Goal: Transaction & Acquisition: Subscribe to service/newsletter

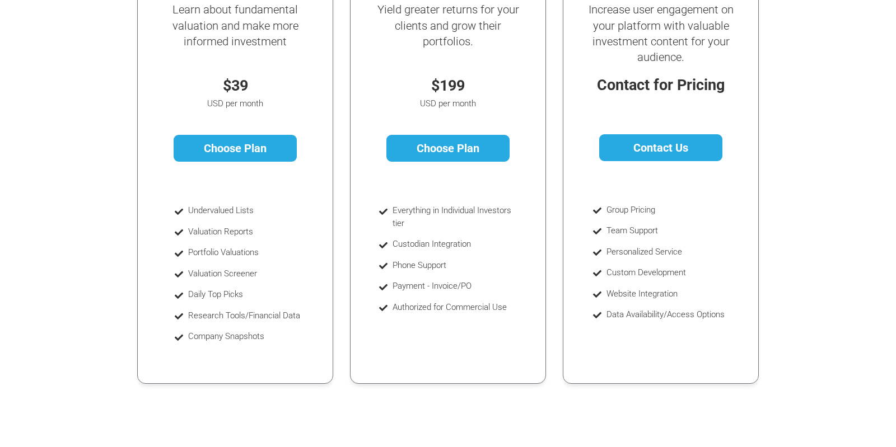
scroll to position [235, 0]
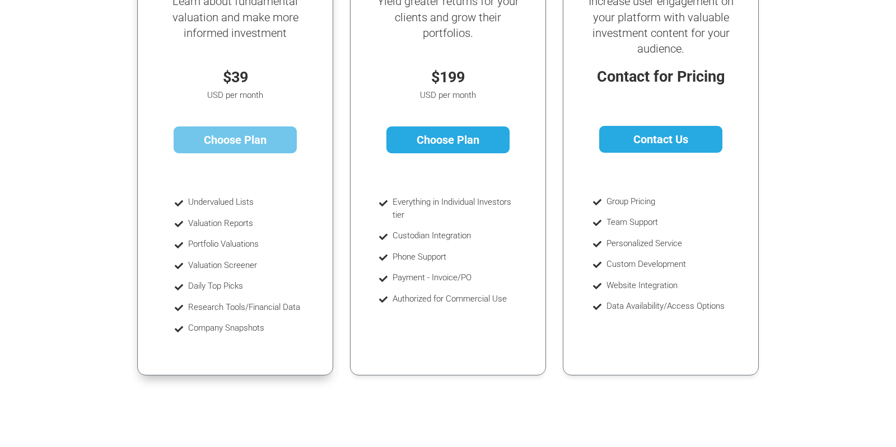
click at [230, 140] on link "Choose Plan" at bounding box center [236, 140] width 124 height 27
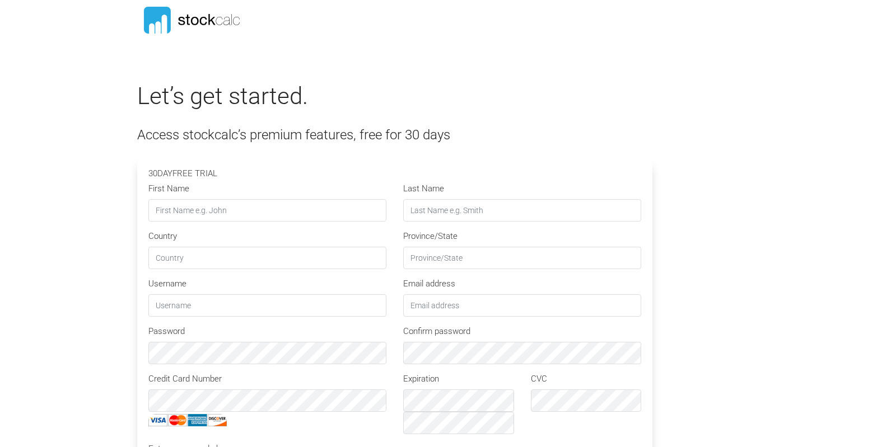
click at [176, 212] on input "First Name" at bounding box center [267, 210] width 238 height 22
type input "Richard"
type input "Gillard"
type input "CA"
type input "ON"
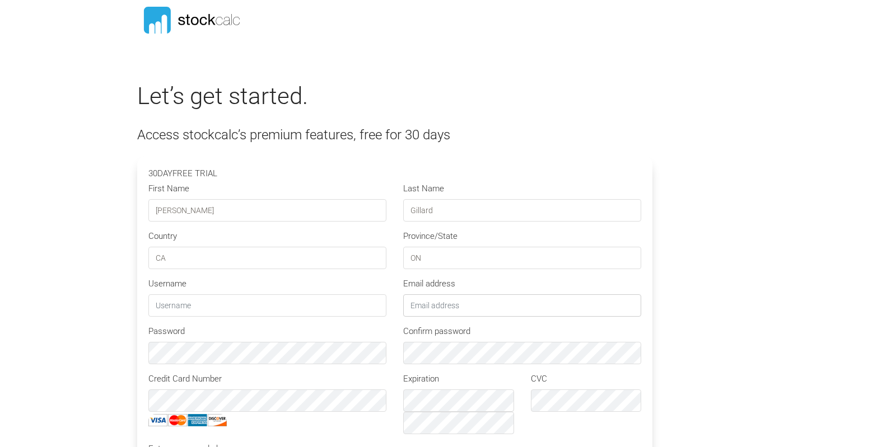
type input "r.gillard@rogers.com"
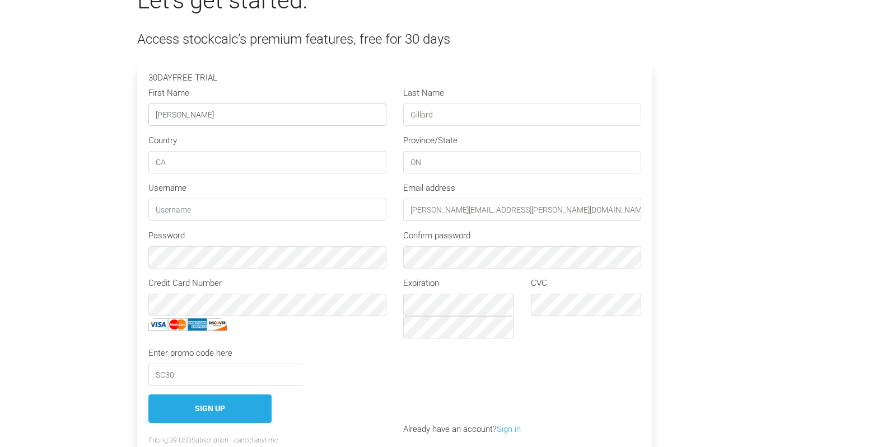
scroll to position [118, 0]
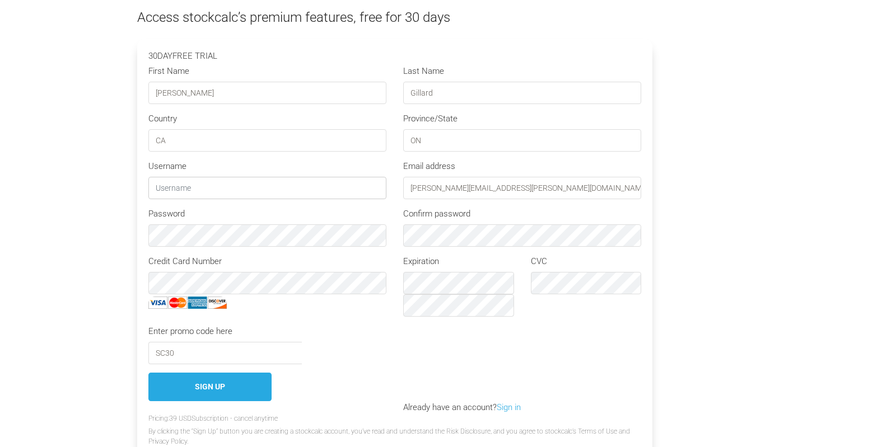
click at [171, 189] on input "text" at bounding box center [267, 188] width 238 height 22
click at [318, 340] on div "Ninjatrader Machine Id" at bounding box center [437, 344] width 255 height 39
click at [179, 208] on label "Password" at bounding box center [166, 214] width 36 height 13
click at [728, 242] on div "Let’s get started. Access stockcalc’s premium features, free for 30 days 30 DAY…" at bounding box center [448, 213] width 638 height 496
click at [553, 346] on div "Ninjatrader Machine Id" at bounding box center [437, 344] width 255 height 39
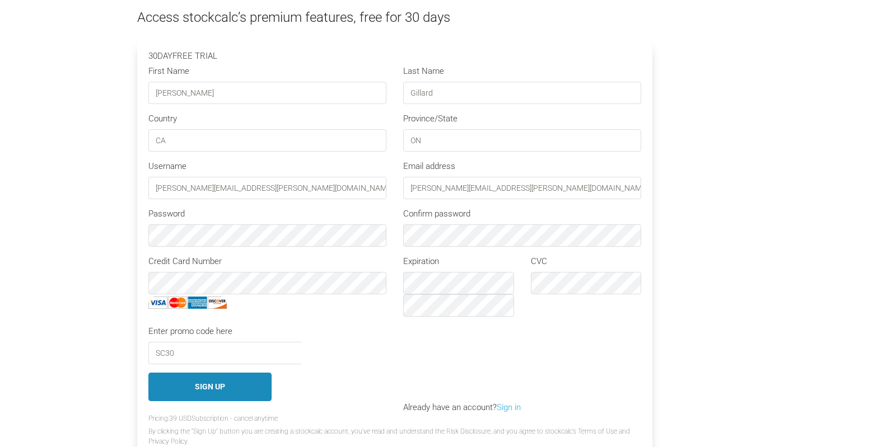
click at [195, 382] on button "Sign Up" at bounding box center [209, 387] width 123 height 29
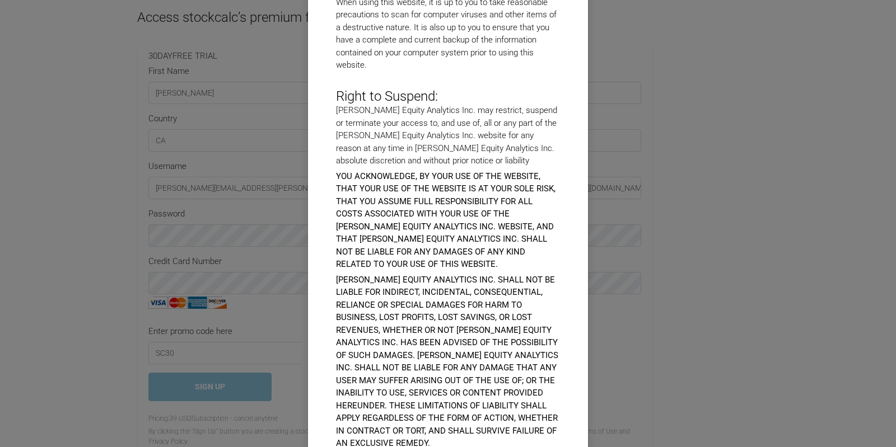
scroll to position [4807, 0]
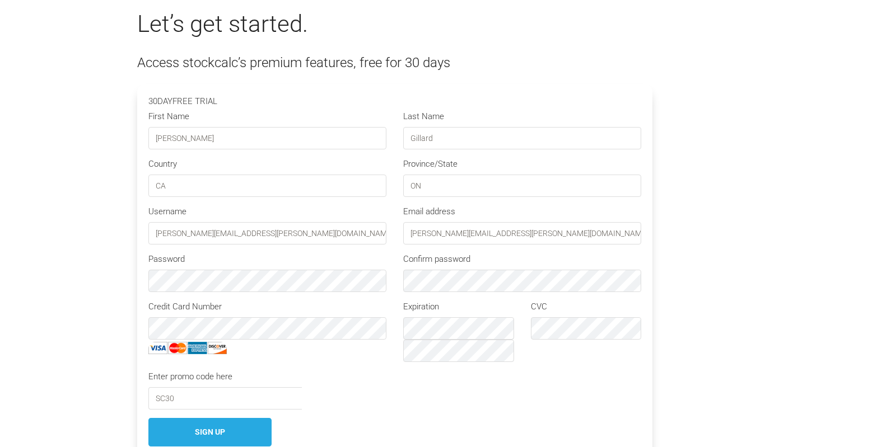
scroll to position [59, 0]
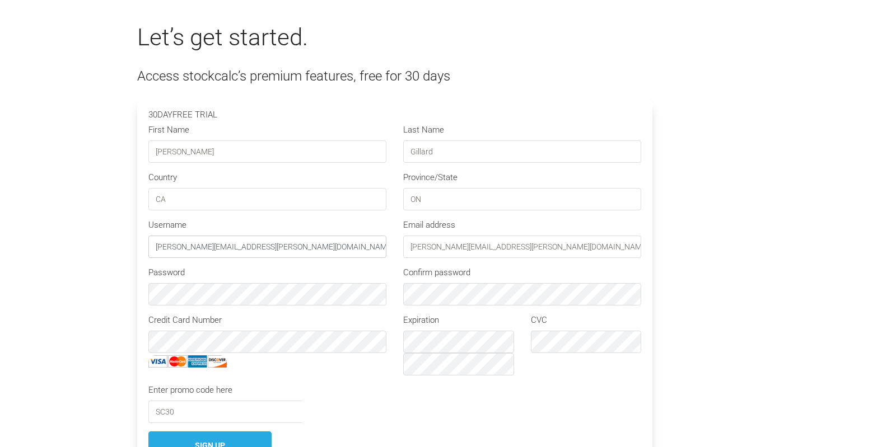
drag, startPoint x: 234, startPoint y: 247, endPoint x: 144, endPoint y: 254, distance: 89.9
click at [148, 254] on input "r.gillard@rogers.com" at bounding box center [267, 247] width 238 height 22
click at [717, 258] on div "Let’s get started. Access stockcalc’s premium features, free for 30 days 30 DAY…" at bounding box center [448, 272] width 638 height 496
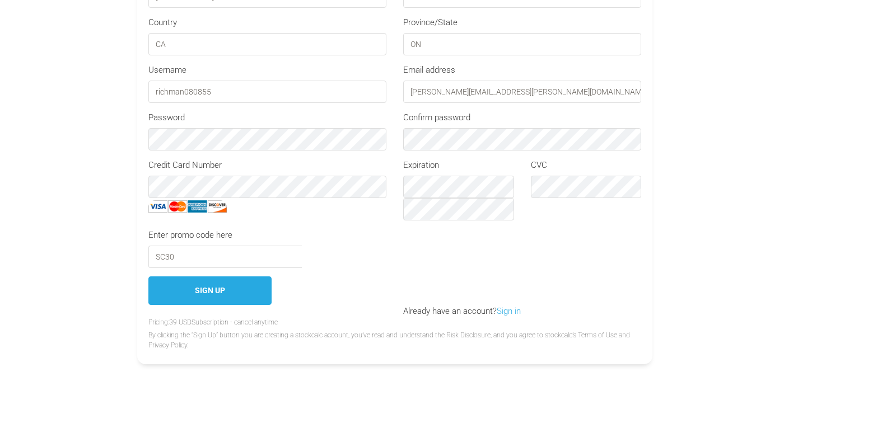
scroll to position [235, 0]
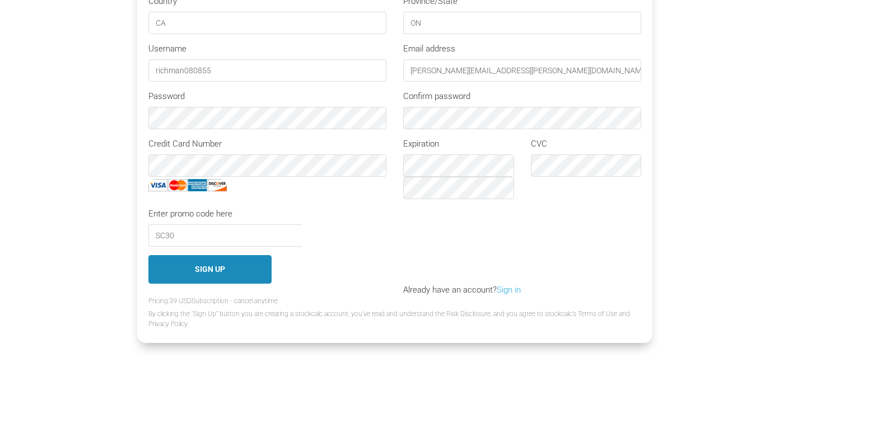
click at [245, 267] on button "Sign Up" at bounding box center [209, 269] width 123 height 29
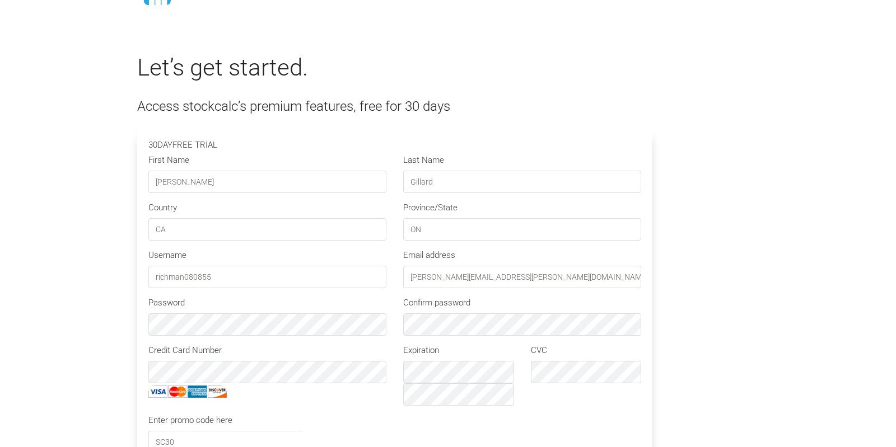
scroll to position [0, 0]
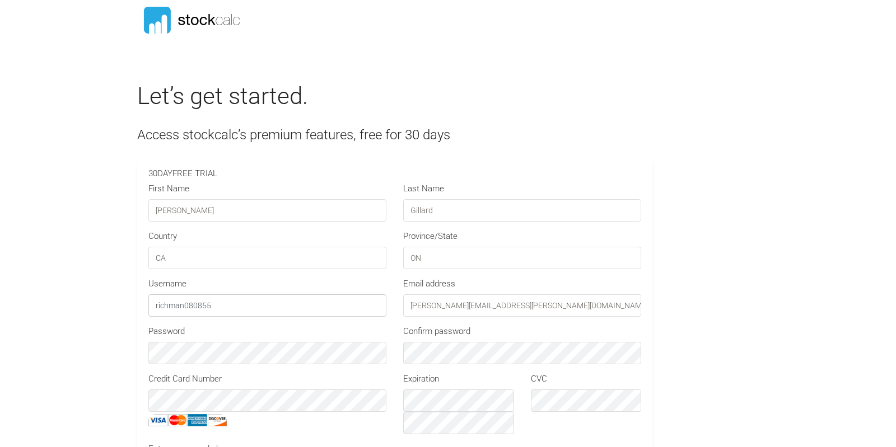
drag, startPoint x: 214, startPoint y: 304, endPoint x: 133, endPoint y: 311, distance: 82.0
click at [148, 305] on input "richman080855" at bounding box center [267, 306] width 238 height 22
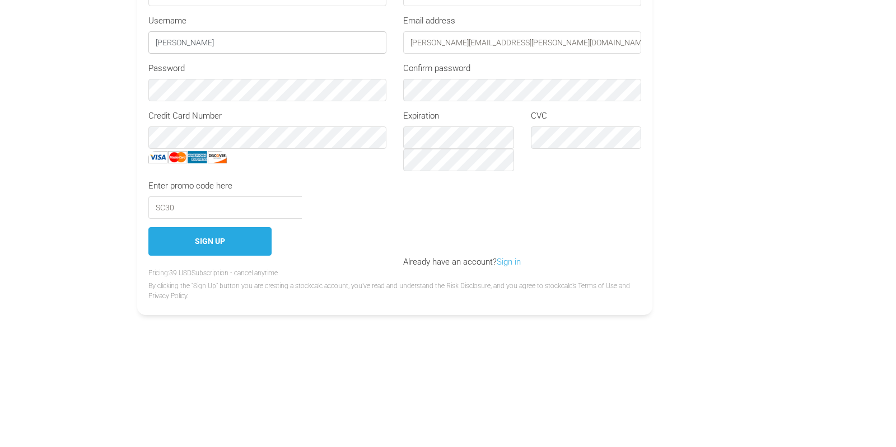
scroll to position [294, 0]
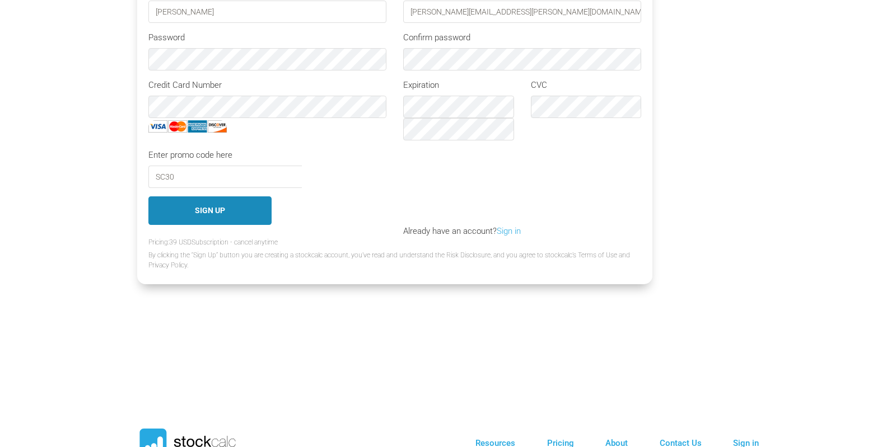
click at [217, 206] on button "Sign Up" at bounding box center [209, 211] width 123 height 29
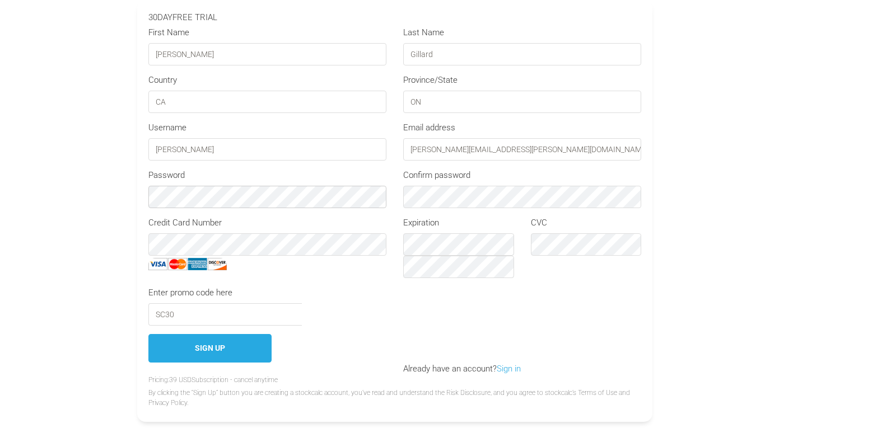
scroll to position [176, 0]
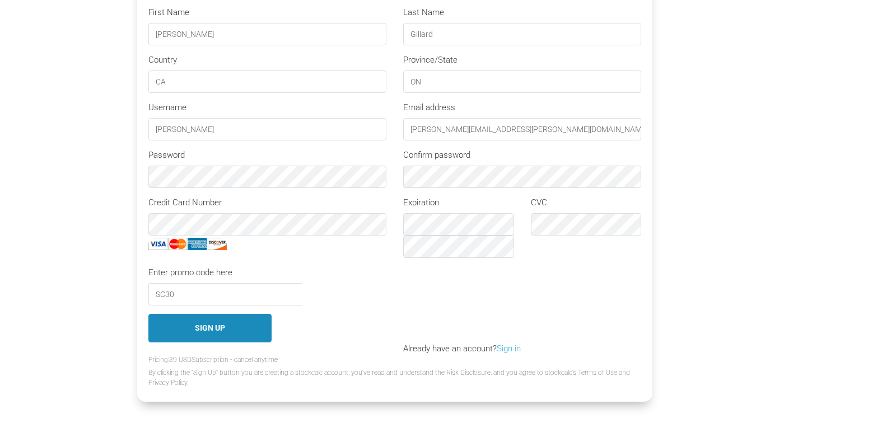
click at [212, 326] on button "Sign Up" at bounding box center [209, 328] width 123 height 29
drag, startPoint x: 210, startPoint y: 131, endPoint x: 536, endPoint y: 251, distance: 347.5
click at [158, 130] on input "Richard Gillard" at bounding box center [267, 129] width 238 height 22
drag, startPoint x: 192, startPoint y: 130, endPoint x: 147, endPoint y: 132, distance: 44.8
click at [148, 132] on input "Richard Gillard" at bounding box center [267, 129] width 238 height 22
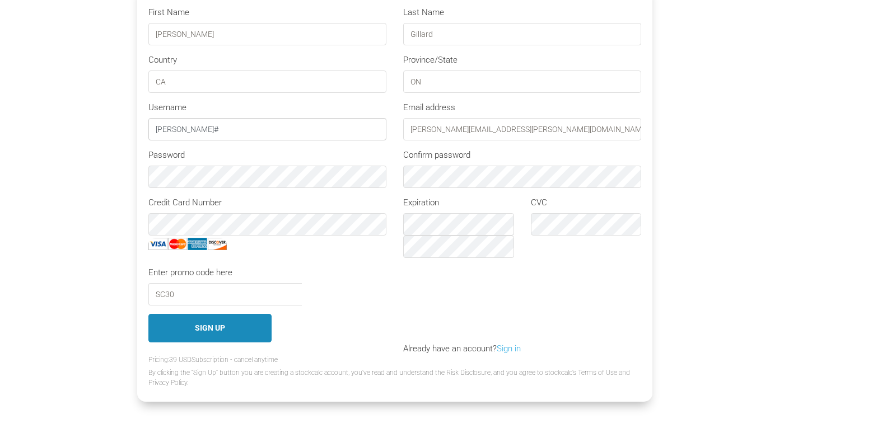
type input "richman#"
click at [200, 327] on button "Sign Up" at bounding box center [209, 328] width 123 height 29
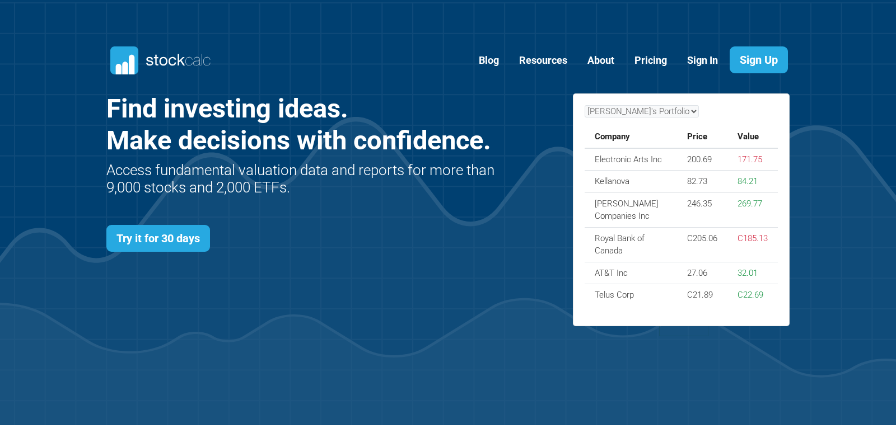
scroll to position [487, 717]
click at [164, 245] on link "Try it for 30 days" at bounding box center [158, 238] width 104 height 27
